Goal: Check status: Check status

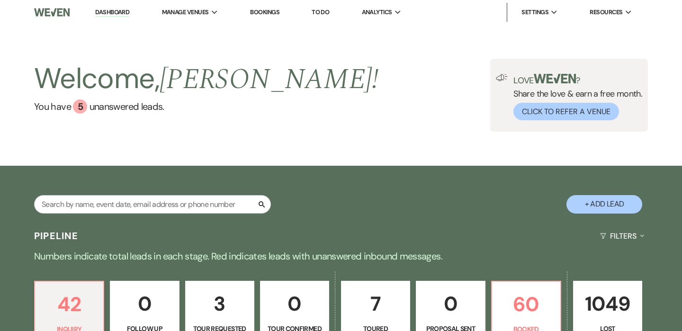
click at [263, 10] on link "Bookings" at bounding box center [264, 12] width 29 height 8
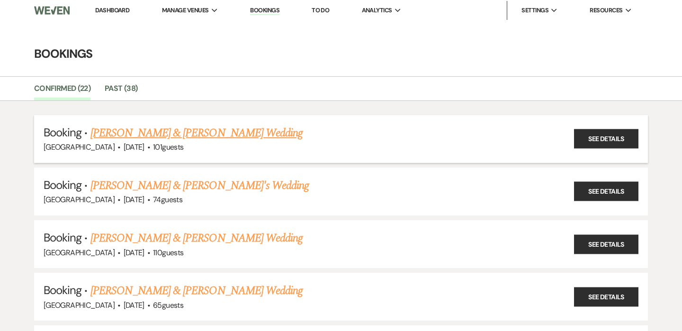
scroll to position [4, 0]
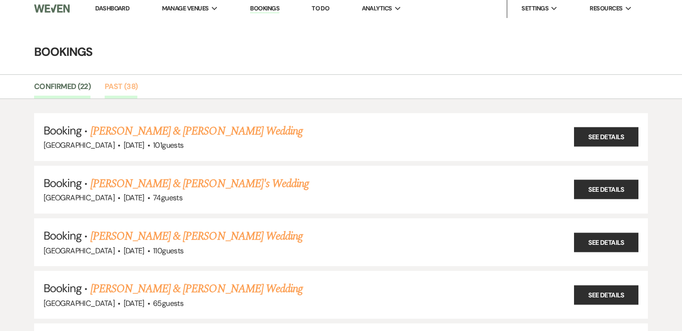
click at [123, 84] on link "Past (38)" at bounding box center [121, 89] width 33 height 18
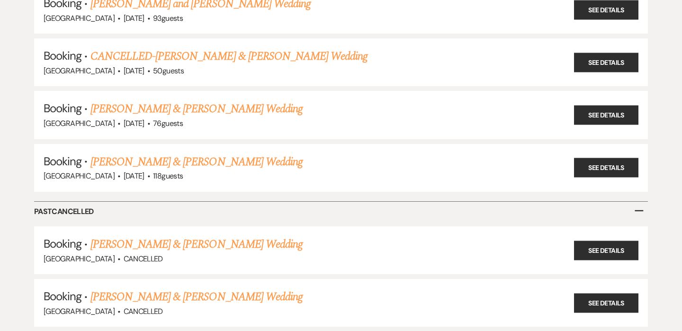
scroll to position [1908, 0]
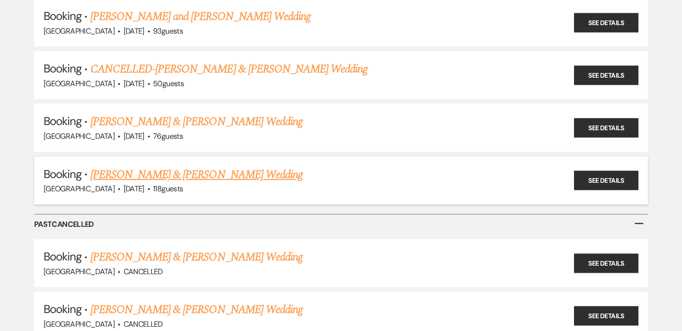
click at [175, 166] on link "[PERSON_NAME] & [PERSON_NAME] Wedding" at bounding box center [196, 174] width 212 height 17
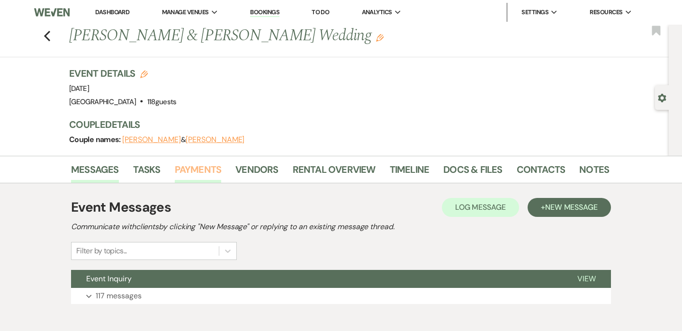
click at [206, 169] on link "Payments" at bounding box center [198, 172] width 47 height 21
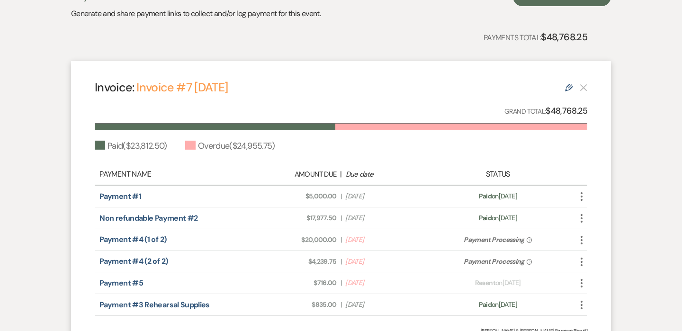
scroll to position [216, 0]
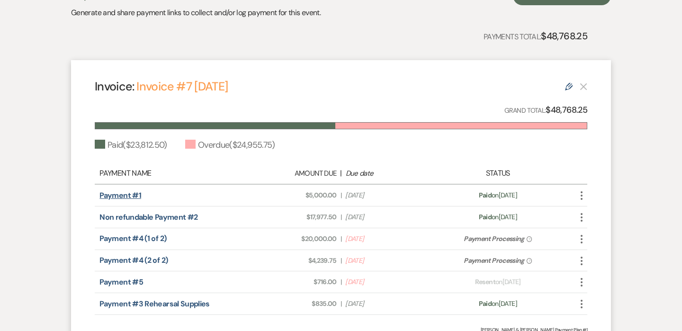
click at [126, 193] on link "Payment #1" at bounding box center [120, 195] width 42 height 10
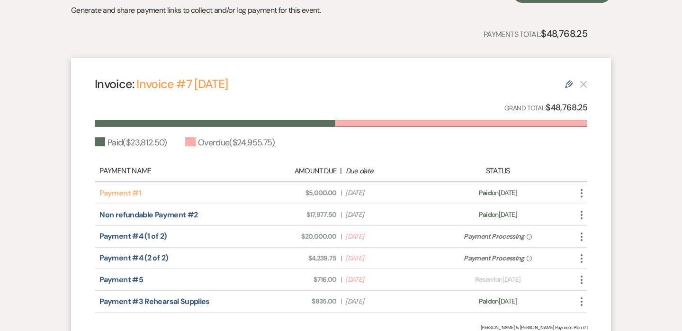
scroll to position [201, 0]
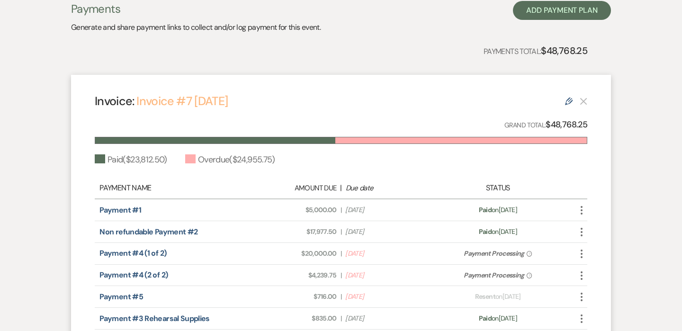
click at [219, 101] on link "Invoice #7 [DATE]" at bounding box center [181, 101] width 91 height 16
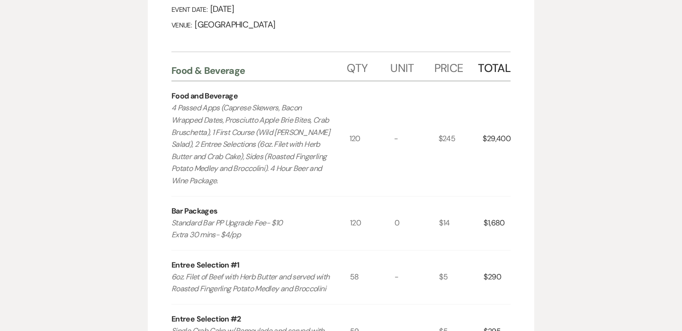
scroll to position [233, 0]
